Goal: Task Accomplishment & Management: Complete application form

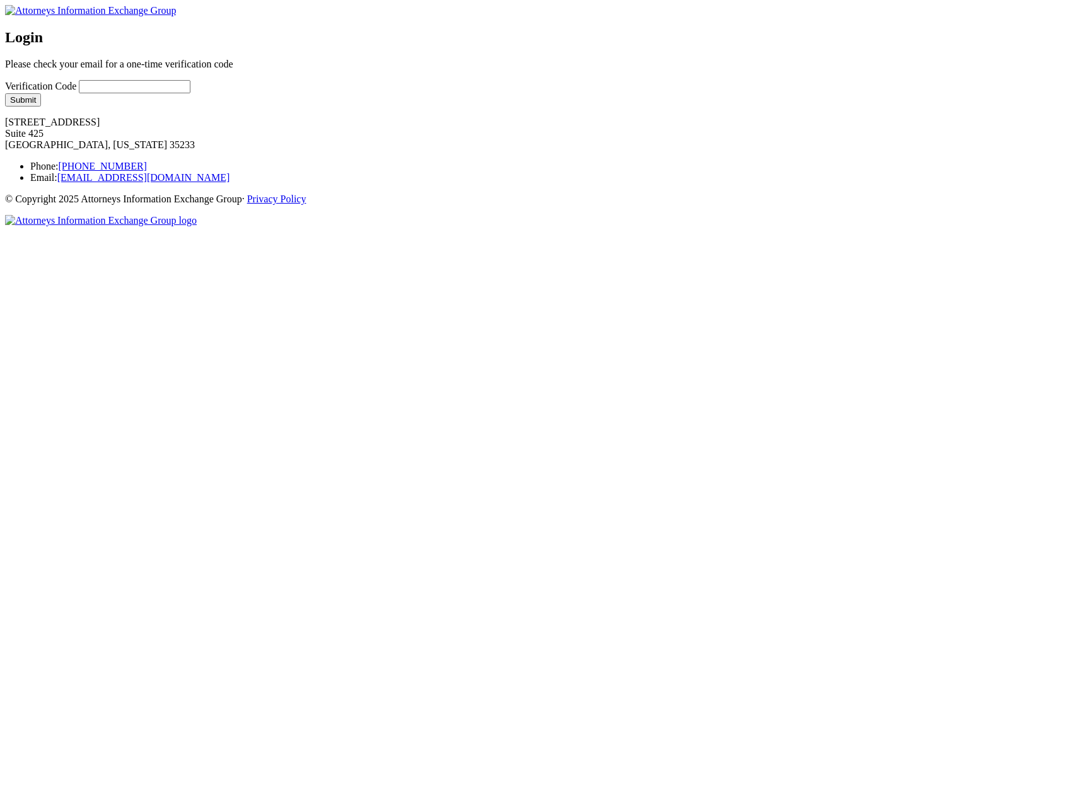
click at [182, 93] on input "Verification Code" at bounding box center [135, 86] width 112 height 13
type input "a"
type input "123456"
click at [41, 107] on button "Submit" at bounding box center [23, 99] width 36 height 13
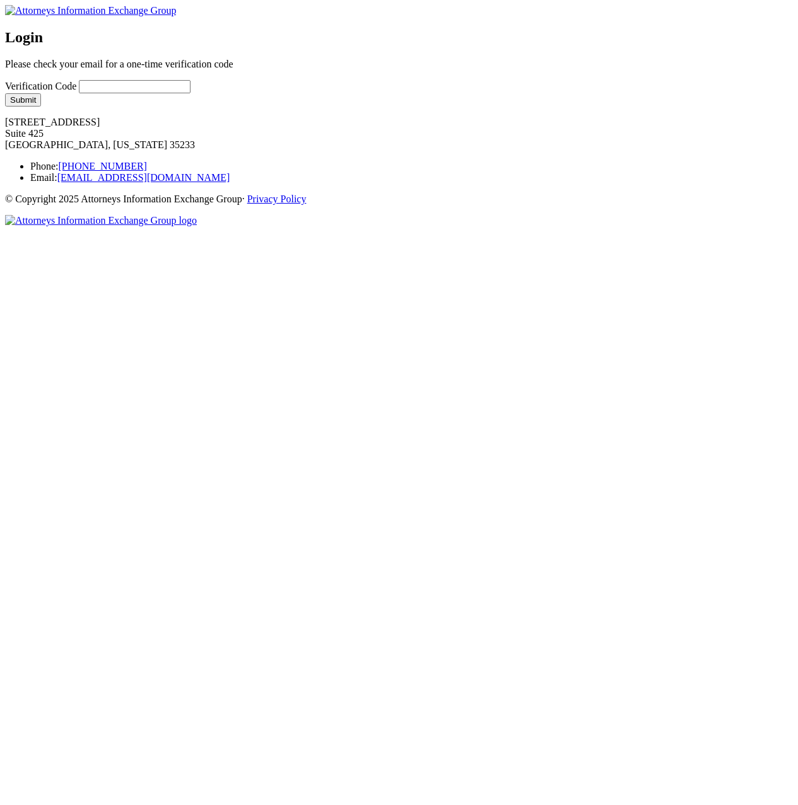
click at [143, 93] on input "Verification Code" at bounding box center [135, 86] width 112 height 13
type input "1234"
click at [41, 107] on button "Submit" at bounding box center [23, 99] width 36 height 13
